Goal: Transaction & Acquisition: Obtain resource

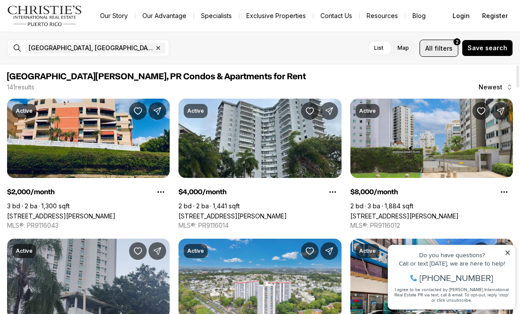
click at [453, 53] on button "All filters 2" at bounding box center [438, 48] width 39 height 17
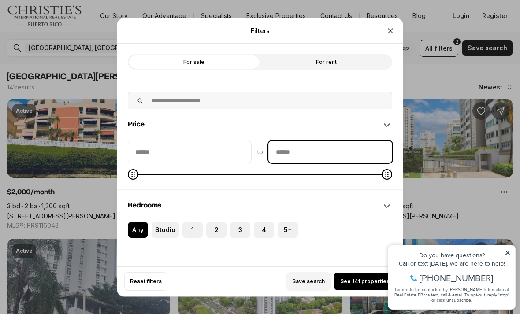
click at [303, 141] on input "priceMax" at bounding box center [330, 151] width 123 height 21
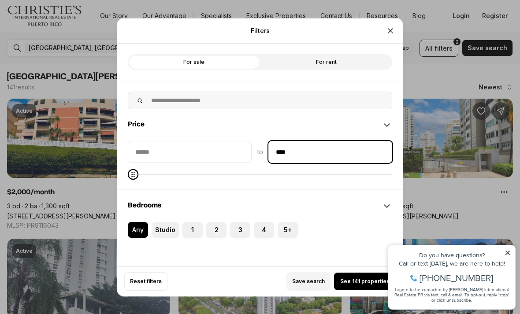
type input "******"
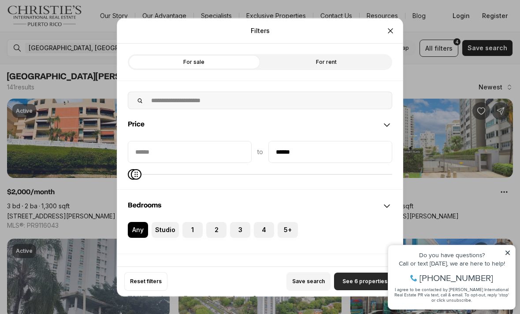
click at [360, 285] on span "See 6 properties" at bounding box center [364, 281] width 45 height 7
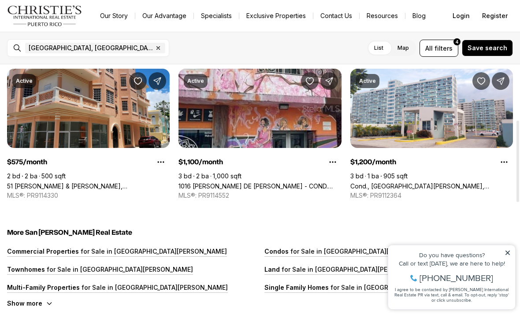
scroll to position [171, 0]
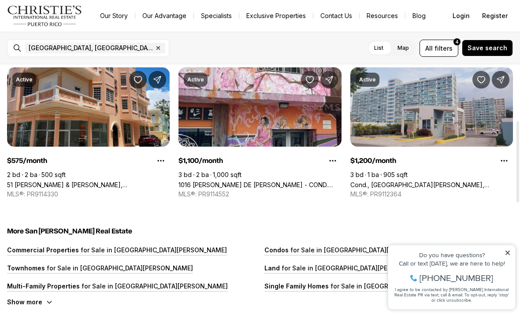
click at [437, 181] on link "Cond., [GEOGRAPHIC_DATA][PERSON_NAME], [STREET_ADDRESS][PERSON_NAME]" at bounding box center [431, 184] width 162 height 7
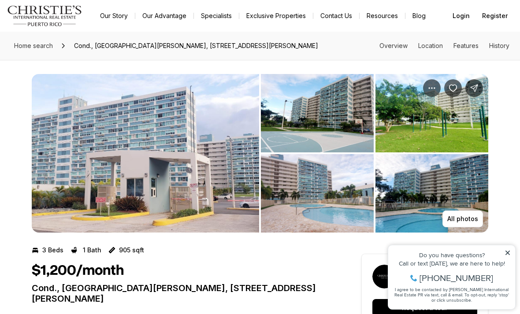
click at [365, 105] on img "View image gallery" at bounding box center [317, 113] width 113 height 78
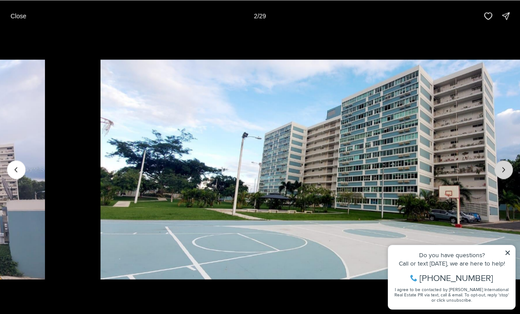
drag, startPoint x: 429, startPoint y: 112, endPoint x: 502, endPoint y: 171, distance: 93.6
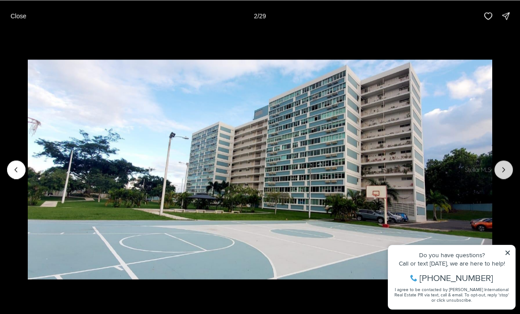
click at [502, 171] on icon "Next slide" at bounding box center [503, 169] width 9 height 9
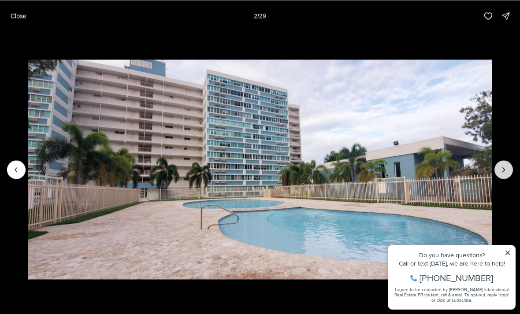
click at [502, 171] on icon "Next slide" at bounding box center [503, 169] width 9 height 9
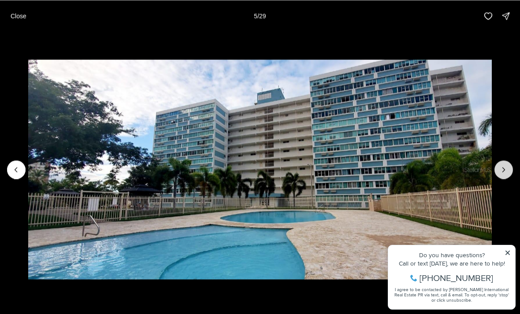
click at [502, 171] on icon "Next slide" at bounding box center [503, 169] width 9 height 9
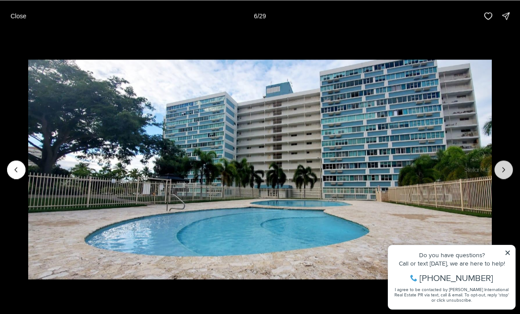
click at [502, 171] on icon "Next slide" at bounding box center [503, 169] width 9 height 9
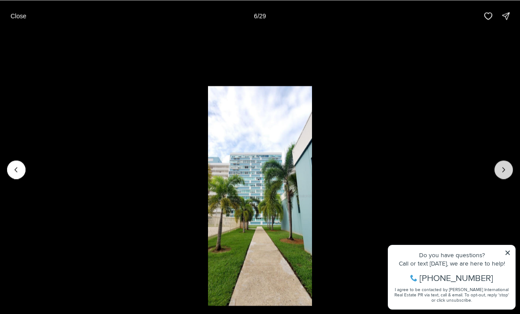
click at [502, 171] on icon "Next slide" at bounding box center [503, 169] width 9 height 9
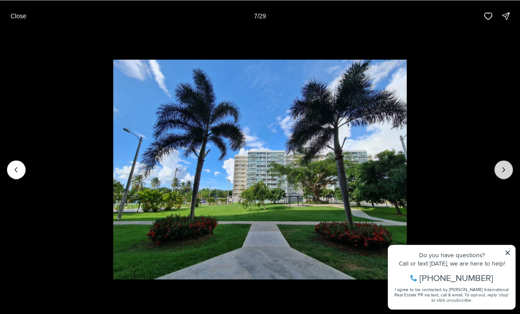
click at [502, 171] on icon "Next slide" at bounding box center [503, 169] width 9 height 9
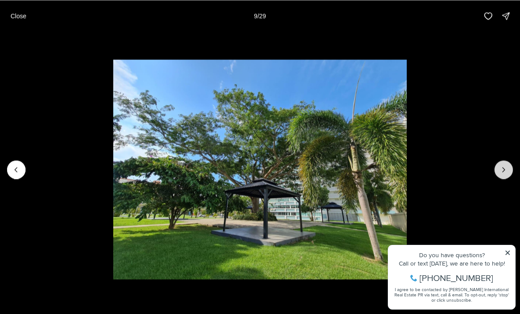
click at [502, 171] on icon "Next slide" at bounding box center [503, 169] width 9 height 9
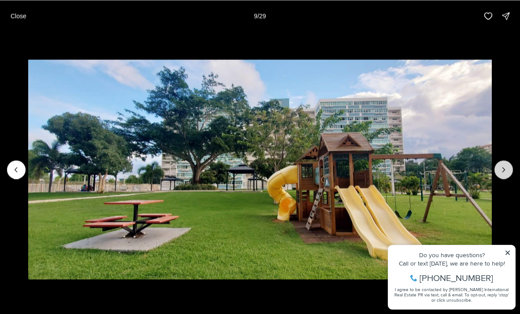
click at [502, 171] on icon "Next slide" at bounding box center [503, 169] width 9 height 9
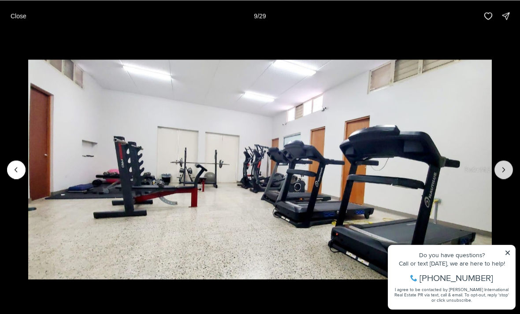
click at [502, 171] on icon "Next slide" at bounding box center [503, 169] width 9 height 9
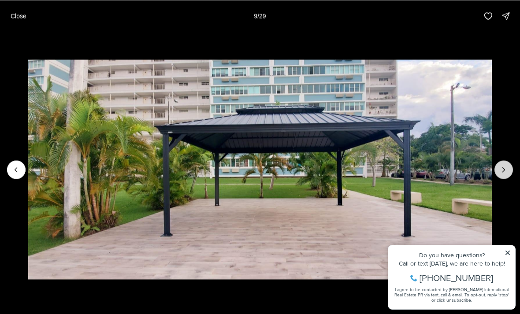
click at [502, 171] on icon "Next slide" at bounding box center [503, 169] width 9 height 9
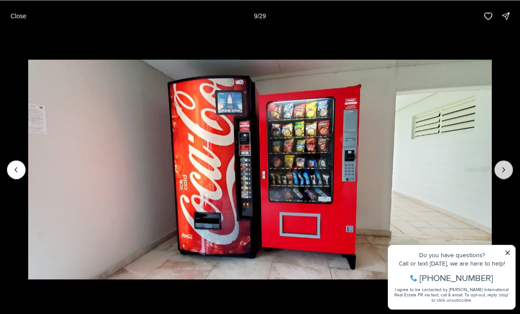
click at [502, 171] on icon "Next slide" at bounding box center [503, 169] width 9 height 9
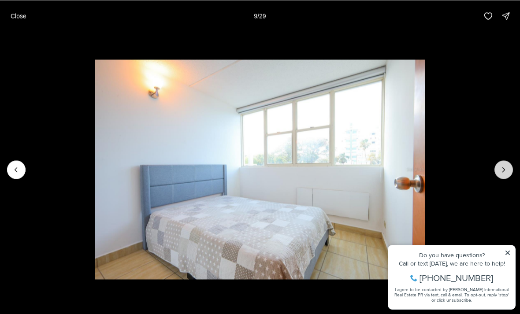
click at [502, 171] on icon "Next slide" at bounding box center [503, 169] width 9 height 9
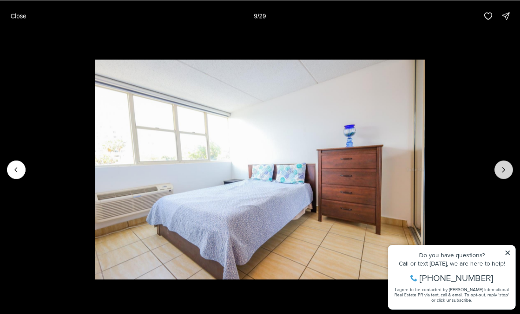
click at [502, 171] on icon "Next slide" at bounding box center [503, 169] width 9 height 9
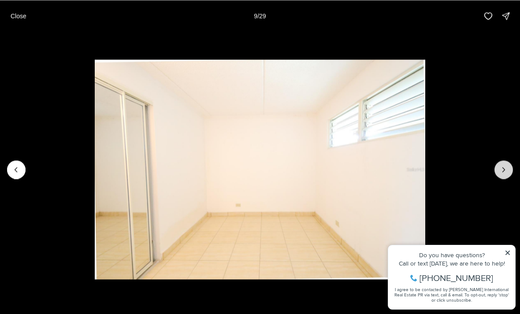
click at [502, 171] on icon "Next slide" at bounding box center [503, 169] width 9 height 9
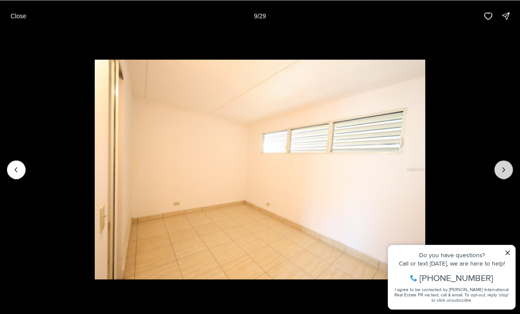
click at [502, 171] on icon "Next slide" at bounding box center [503, 169] width 9 height 9
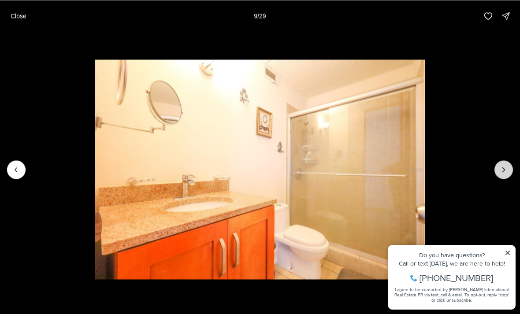
click at [502, 171] on icon "Next slide" at bounding box center [503, 169] width 9 height 9
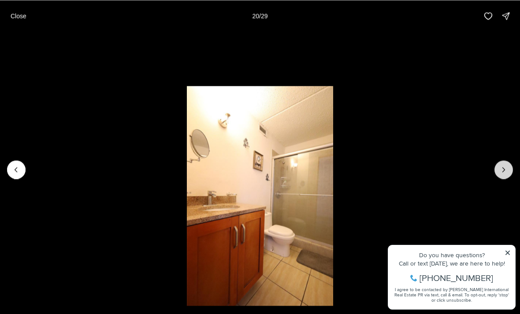
click at [502, 171] on icon "Next slide" at bounding box center [503, 169] width 9 height 9
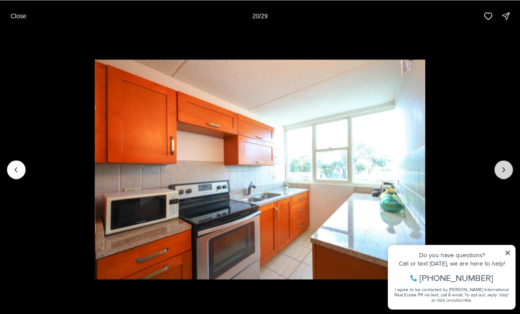
click at [502, 171] on icon "Next slide" at bounding box center [503, 169] width 9 height 9
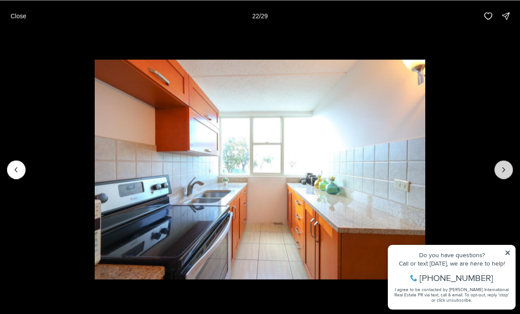
click at [502, 171] on icon "Next slide" at bounding box center [503, 169] width 9 height 9
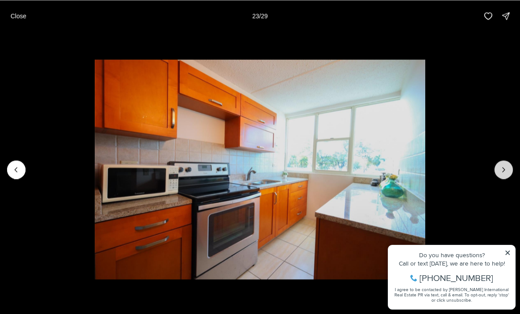
click at [502, 171] on icon "Next slide" at bounding box center [503, 169] width 9 height 9
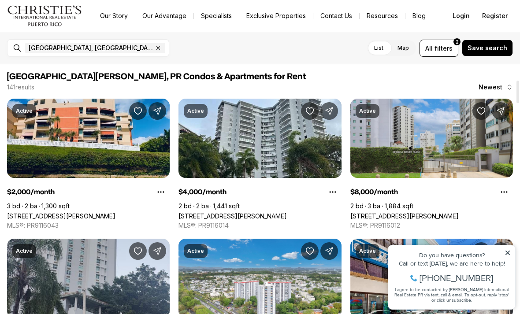
scroll to position [171, 0]
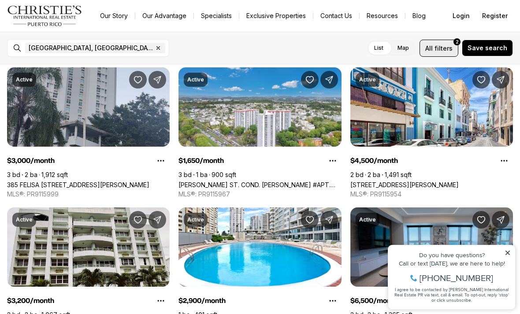
click at [454, 48] on button "All filters 2" at bounding box center [438, 48] width 39 height 17
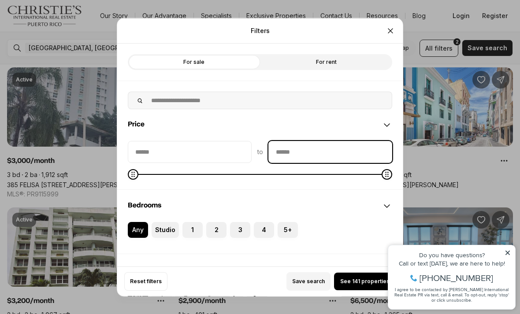
click at [299, 141] on input "priceMax" at bounding box center [330, 151] width 123 height 21
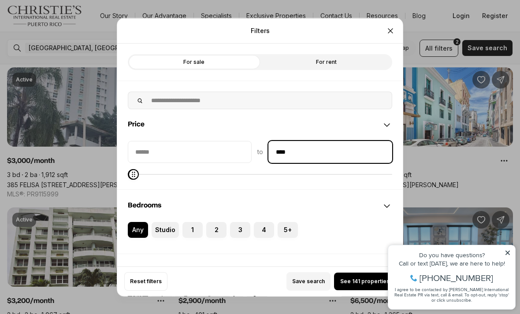
type input "******"
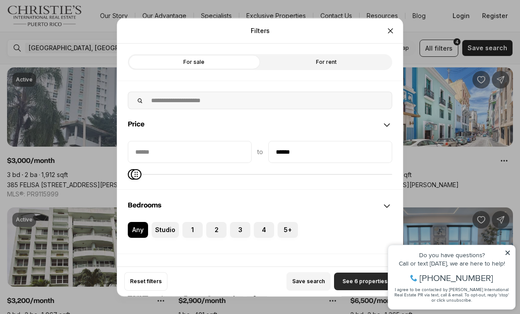
click at [362, 288] on button "See 6 properties" at bounding box center [365, 282] width 62 height 18
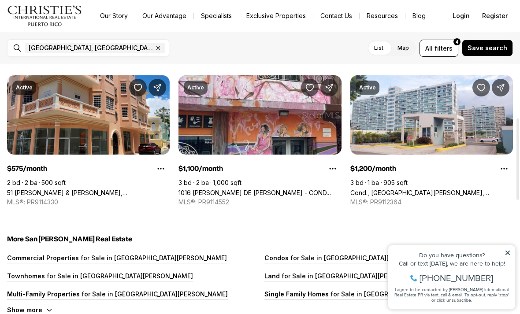
scroll to position [163, 0]
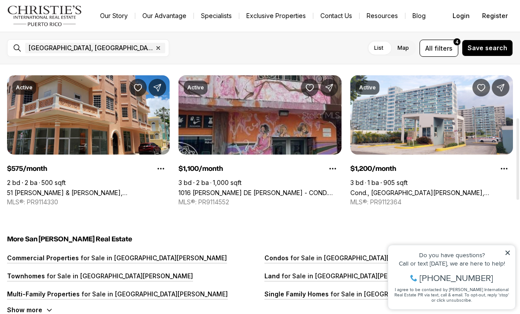
click at [264, 189] on link "1016 PONCE DE LEON - COND. PISOS DE DON MANUEL #2, SAN JUAN PR, 00925" at bounding box center [259, 192] width 162 height 7
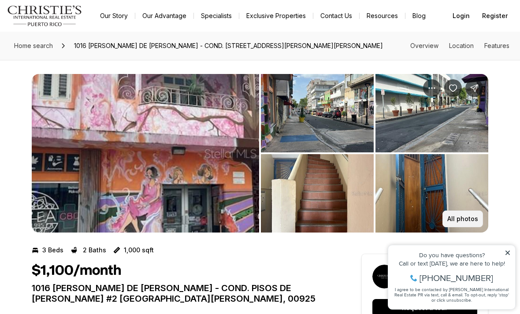
click at [457, 219] on p "All photos" at bounding box center [462, 218] width 31 height 7
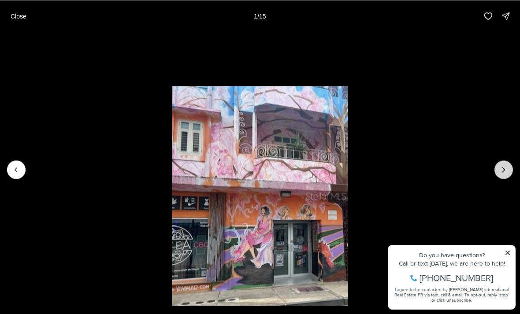
click at [506, 172] on icon "Next slide" at bounding box center [503, 169] width 9 height 9
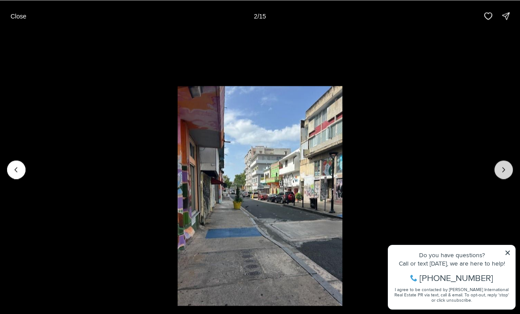
click at [506, 172] on icon "Next slide" at bounding box center [503, 169] width 9 height 9
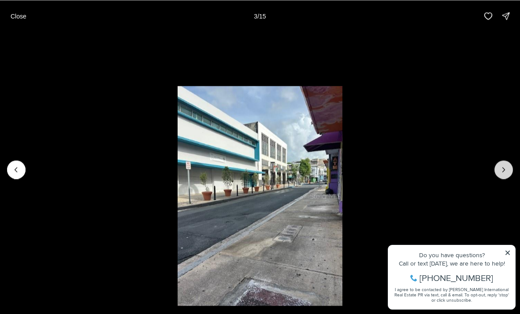
click at [506, 172] on icon "Next slide" at bounding box center [503, 169] width 9 height 9
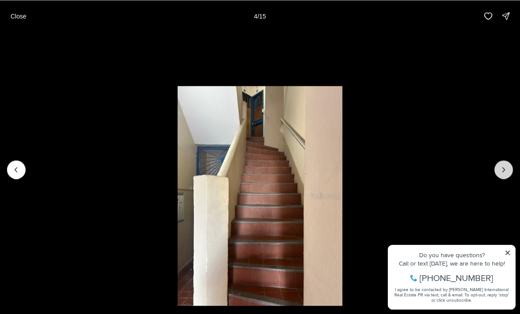
click at [506, 172] on icon "Next slide" at bounding box center [503, 169] width 9 height 9
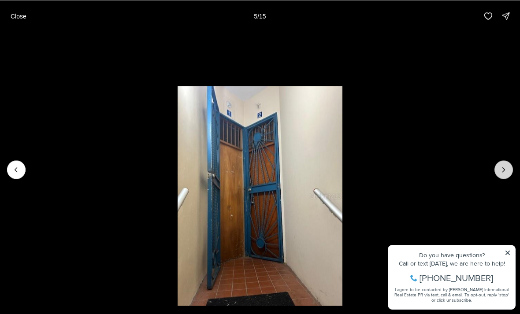
click at [506, 172] on icon "Next slide" at bounding box center [503, 169] width 9 height 9
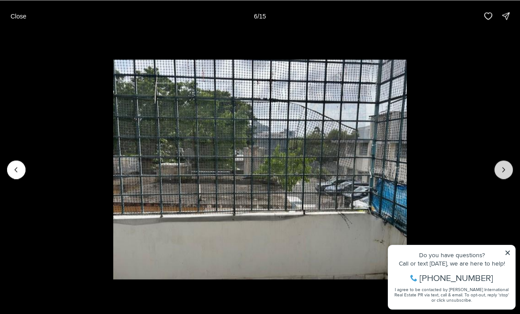
click at [506, 172] on icon "Next slide" at bounding box center [503, 169] width 9 height 9
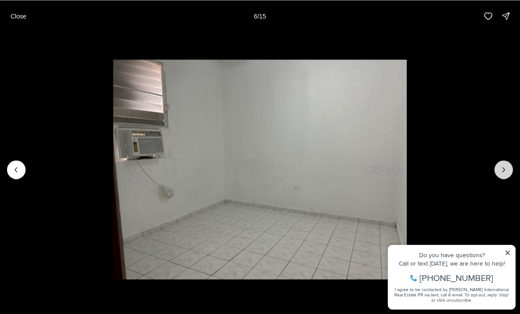
click at [506, 172] on icon "Next slide" at bounding box center [503, 169] width 9 height 9
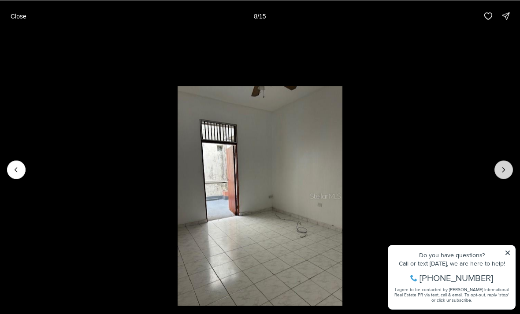
click at [506, 172] on icon "Next slide" at bounding box center [503, 169] width 9 height 9
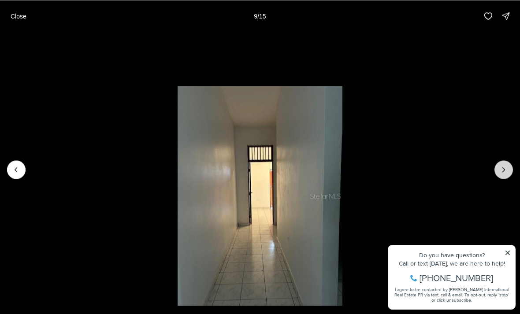
click at [506, 172] on icon "Next slide" at bounding box center [503, 169] width 9 height 9
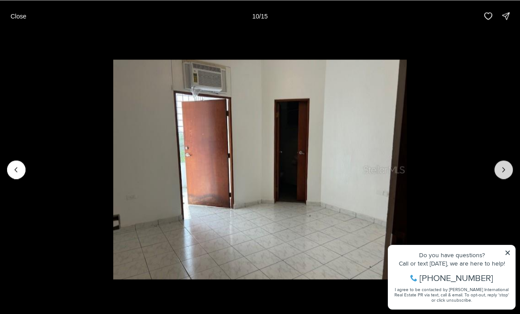
click at [506, 172] on icon "Next slide" at bounding box center [503, 169] width 9 height 9
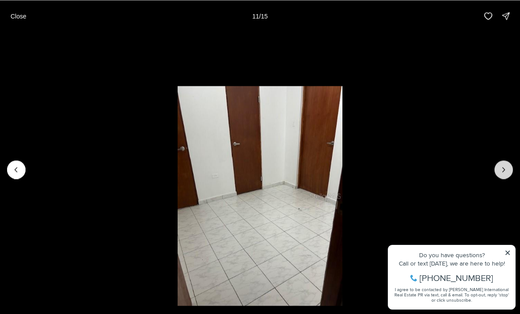
click at [506, 172] on icon "Next slide" at bounding box center [503, 169] width 9 height 9
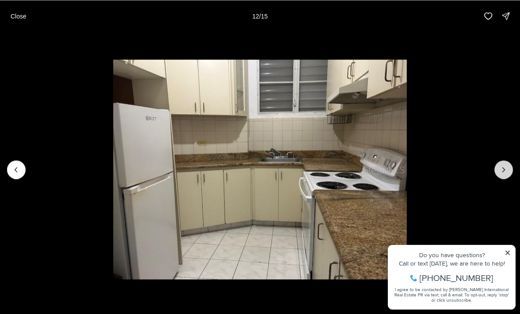
click at [506, 172] on icon "Next slide" at bounding box center [503, 169] width 9 height 9
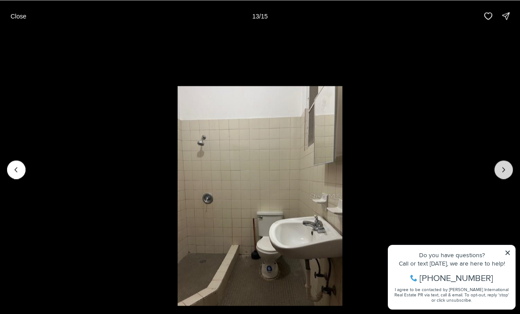
click at [506, 172] on icon "Next slide" at bounding box center [503, 169] width 9 height 9
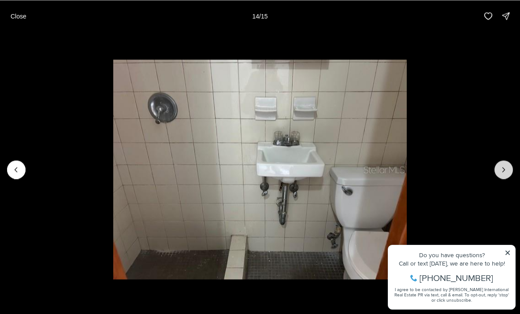
click at [506, 172] on icon "Next slide" at bounding box center [503, 169] width 9 height 9
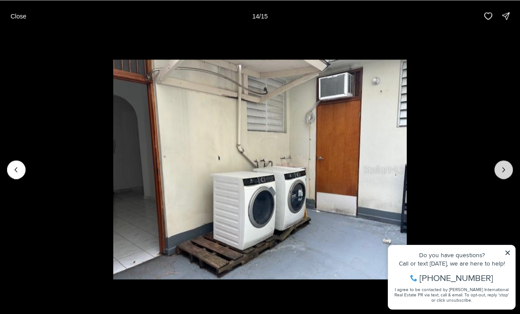
click at [506, 172] on div at bounding box center [503, 169] width 18 height 18
click at [19, 14] on p "Close" at bounding box center [19, 15] width 16 height 7
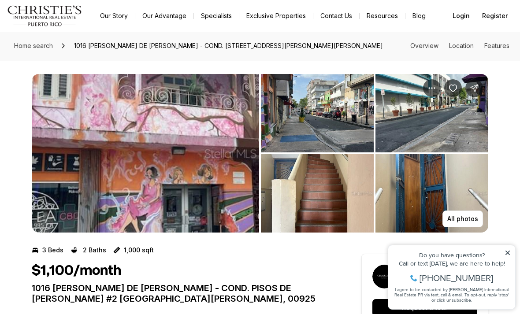
click at [19, 14] on img "Main navigation" at bounding box center [44, 15] width 75 height 21
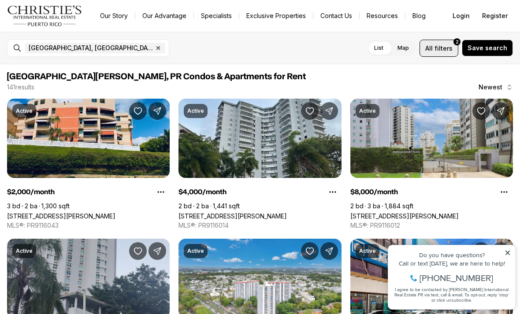
click at [435, 55] on button "All filters 2" at bounding box center [438, 48] width 39 height 17
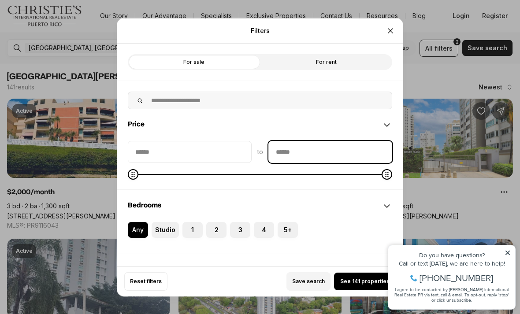
click at [302, 142] on input "priceMax" at bounding box center [330, 151] width 123 height 21
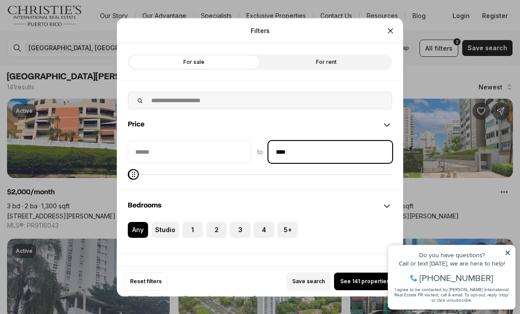
type input "******"
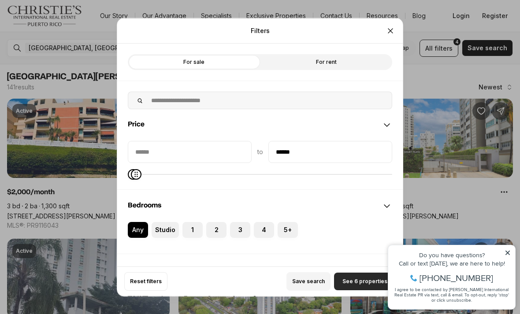
click at [363, 290] on button "See 6 properties" at bounding box center [365, 282] width 62 height 18
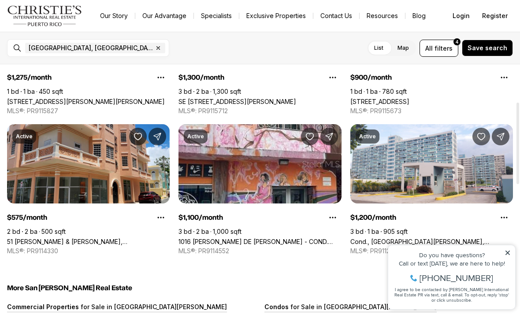
scroll to position [115, 0]
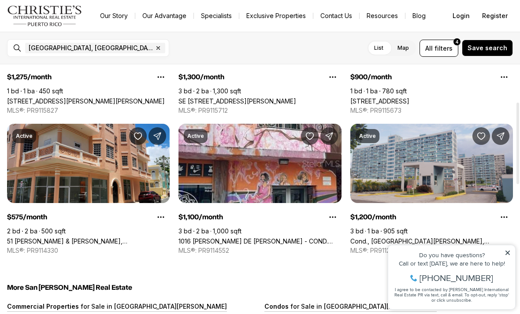
click at [431, 237] on link "Cond., [GEOGRAPHIC_DATA][PERSON_NAME], [STREET_ADDRESS][PERSON_NAME]" at bounding box center [431, 240] width 162 height 7
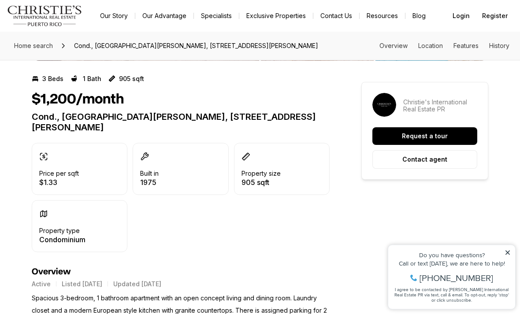
scroll to position [172, 0]
click at [451, 161] on button "Contact agent" at bounding box center [424, 159] width 105 height 18
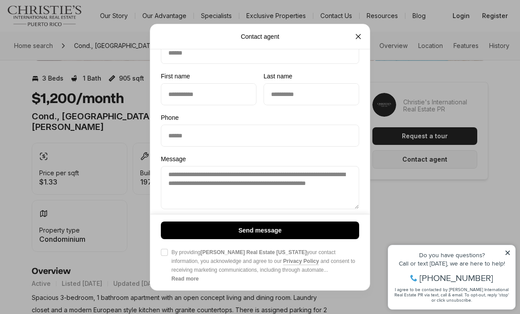
scroll to position [60, 0]
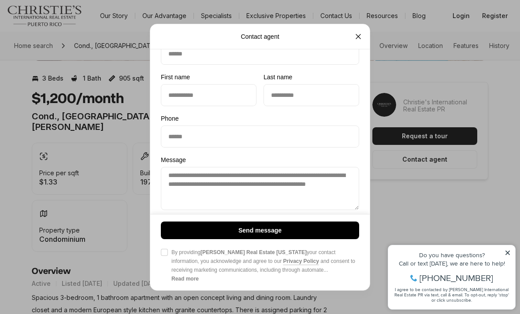
click at [448, 229] on div "**********" at bounding box center [260, 157] width 520 height 314
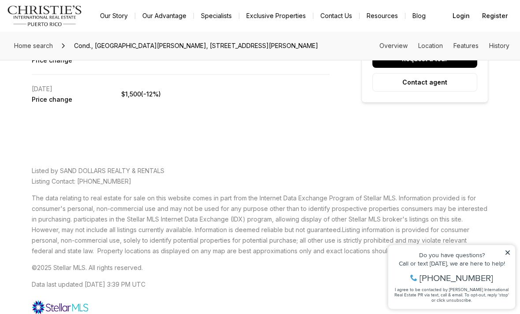
scroll to position [1649, 0]
click at [444, 177] on div "Listed by SAND DOLLARS REALTY & RENTALS Listing Contact: [PHONE_NUMBER] The dat…" at bounding box center [260, 241] width 456 height 172
click at [444, 176] on div "Listed by SAND DOLLARS REALTY & RENTALS Listing Contact: [PHONE_NUMBER] The dat…" at bounding box center [260, 241] width 456 height 172
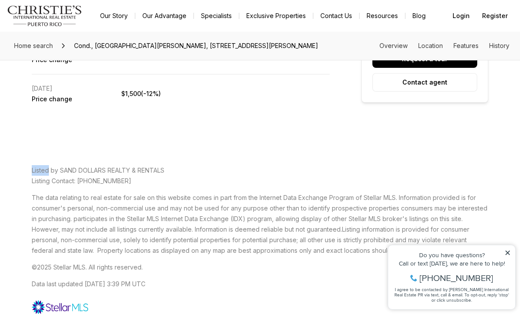
click at [444, 176] on div "Listed by SAND DOLLARS REALTY & RENTALS Listing Contact: [PHONE_NUMBER] The dat…" at bounding box center [260, 241] width 456 height 172
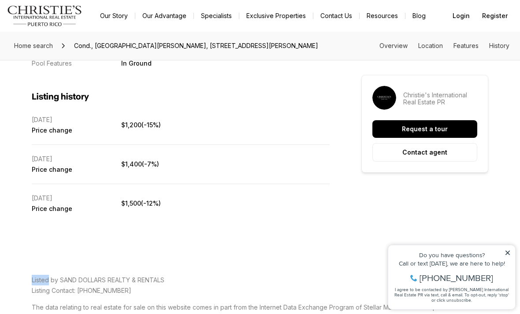
scroll to position [1540, 0]
